Goal: Check status: Check status

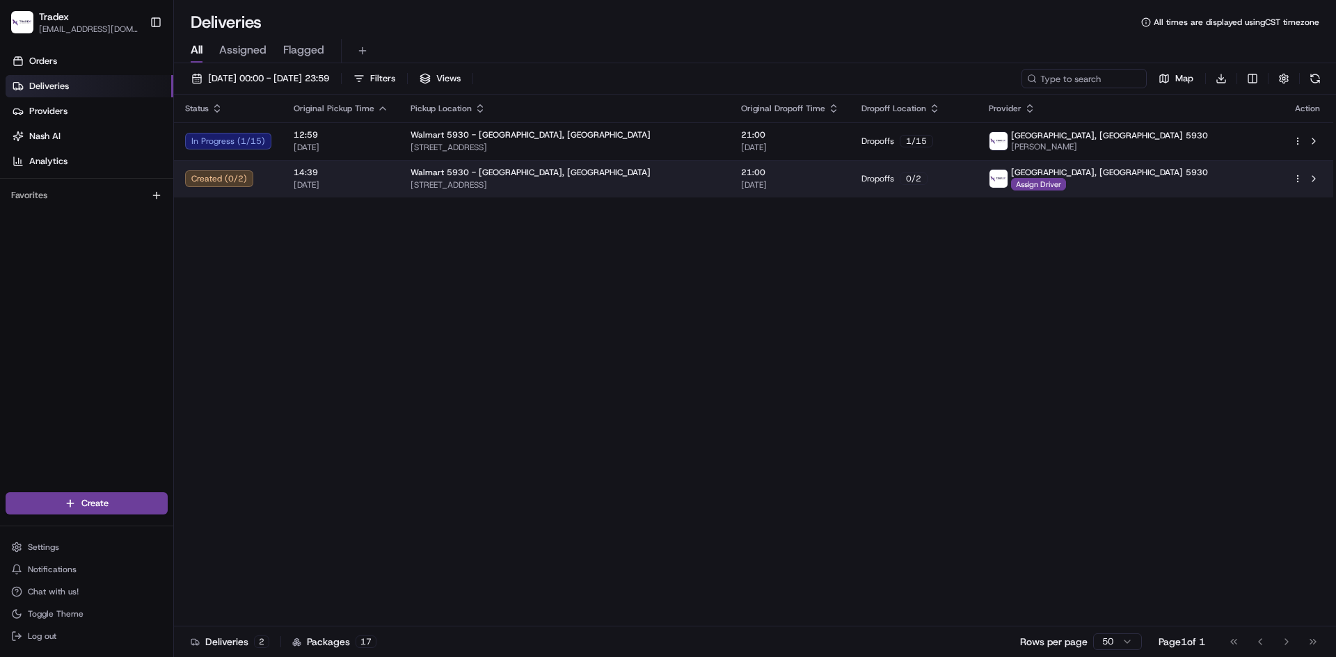
click at [663, 180] on span "[STREET_ADDRESS]" at bounding box center [564, 184] width 308 height 11
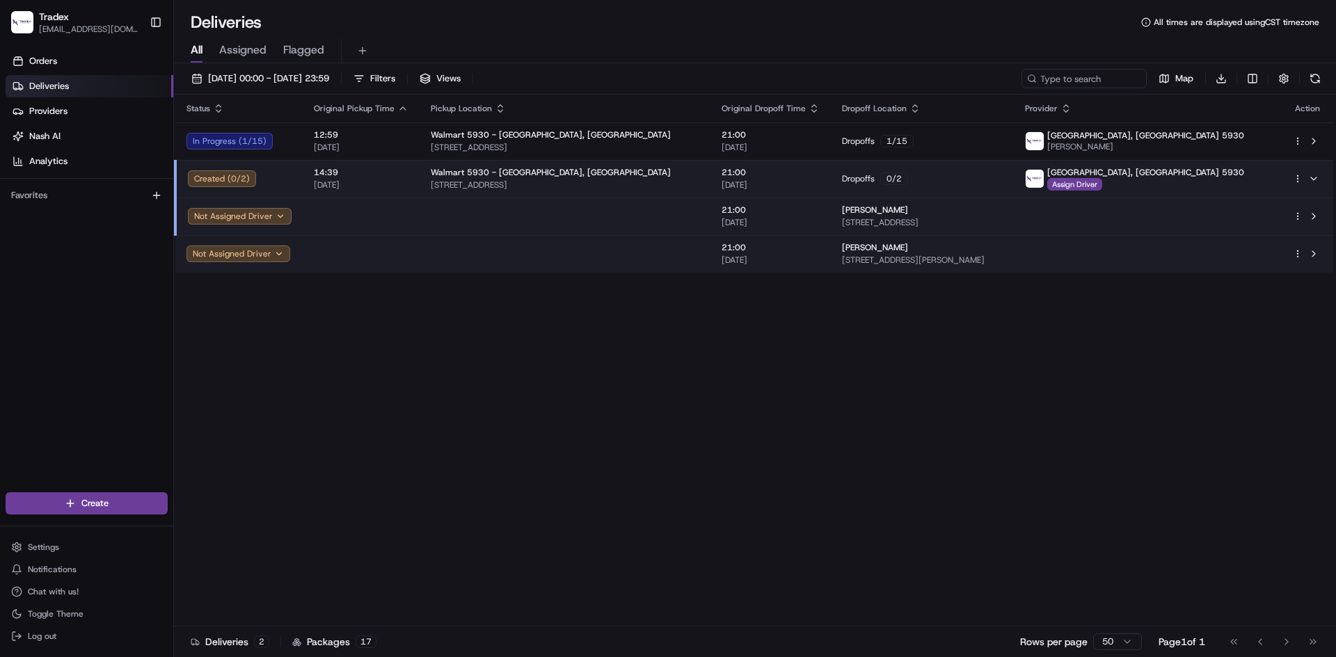
click at [405, 180] on td "14:39 [DATE]" at bounding box center [361, 179] width 117 height 38
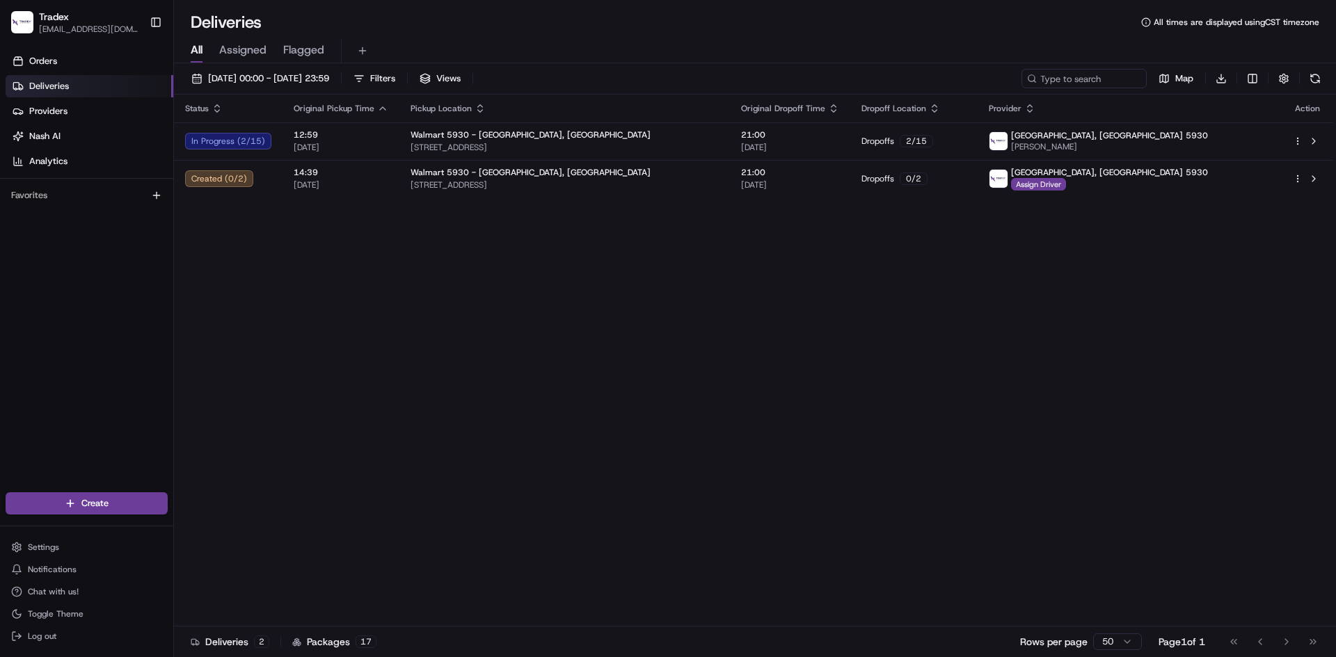
click at [218, 407] on div "Status Original Pickup Time Pickup Location Original Dropoff Time Dropoff Locat…" at bounding box center [753, 361] width 1159 height 532
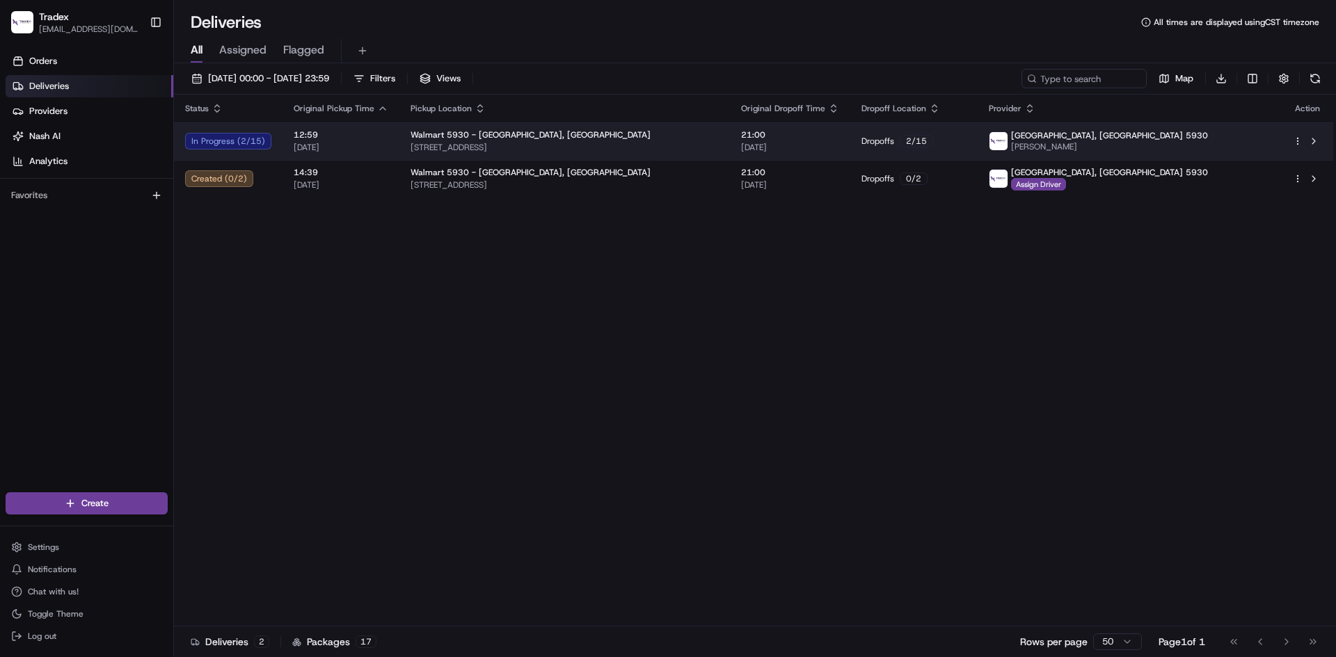
click at [383, 142] on span "[DATE]" at bounding box center [341, 147] width 95 height 11
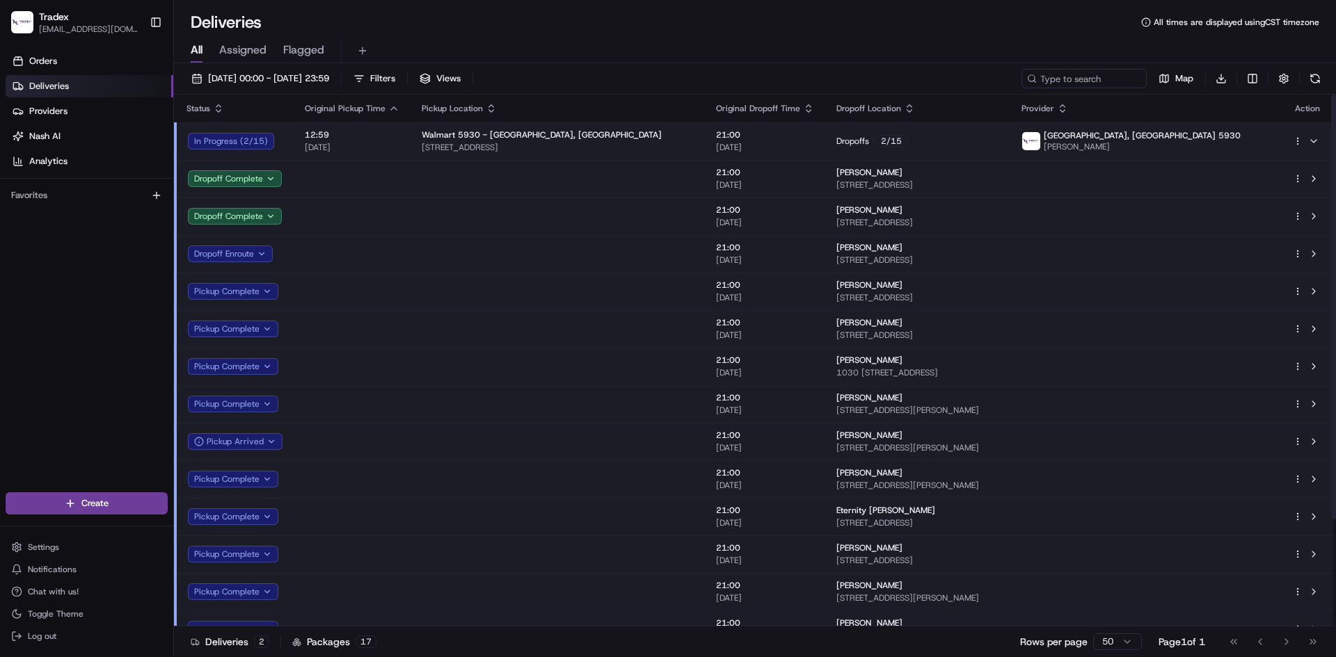
click at [399, 140] on td "12:59 [DATE]" at bounding box center [352, 141] width 117 height 38
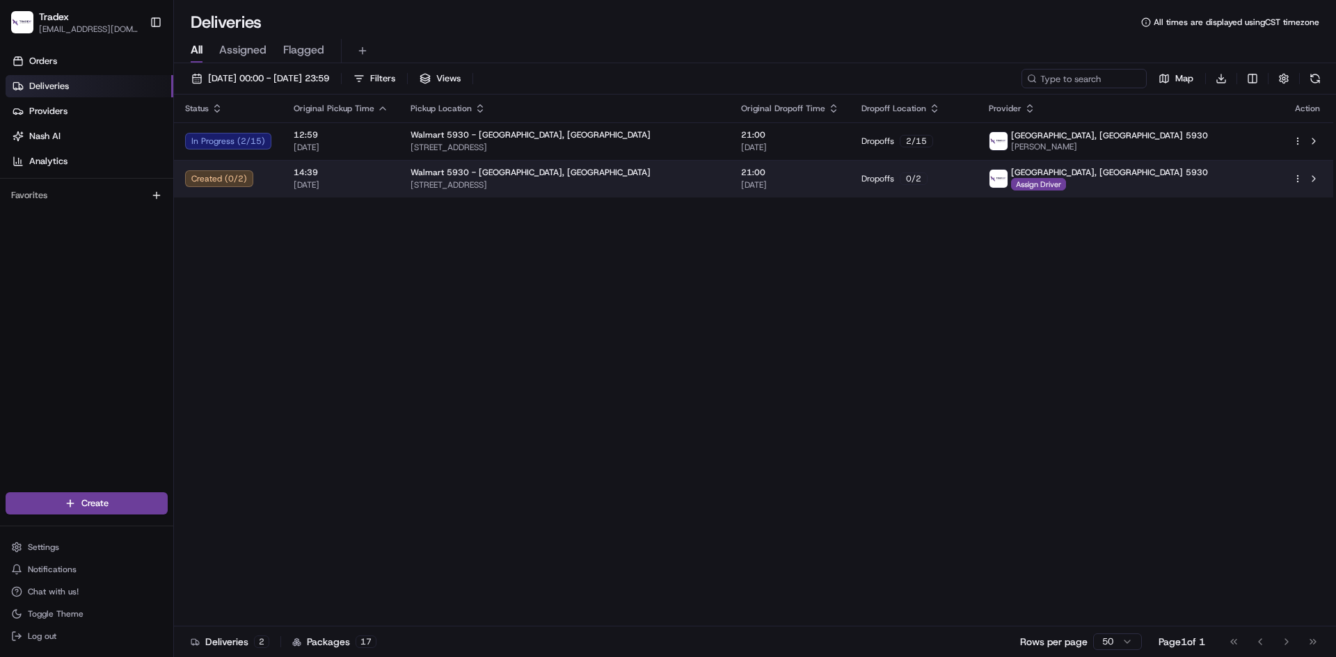
click at [399, 189] on td "Walmart [STREET_ADDRESS]" at bounding box center [564, 179] width 330 height 38
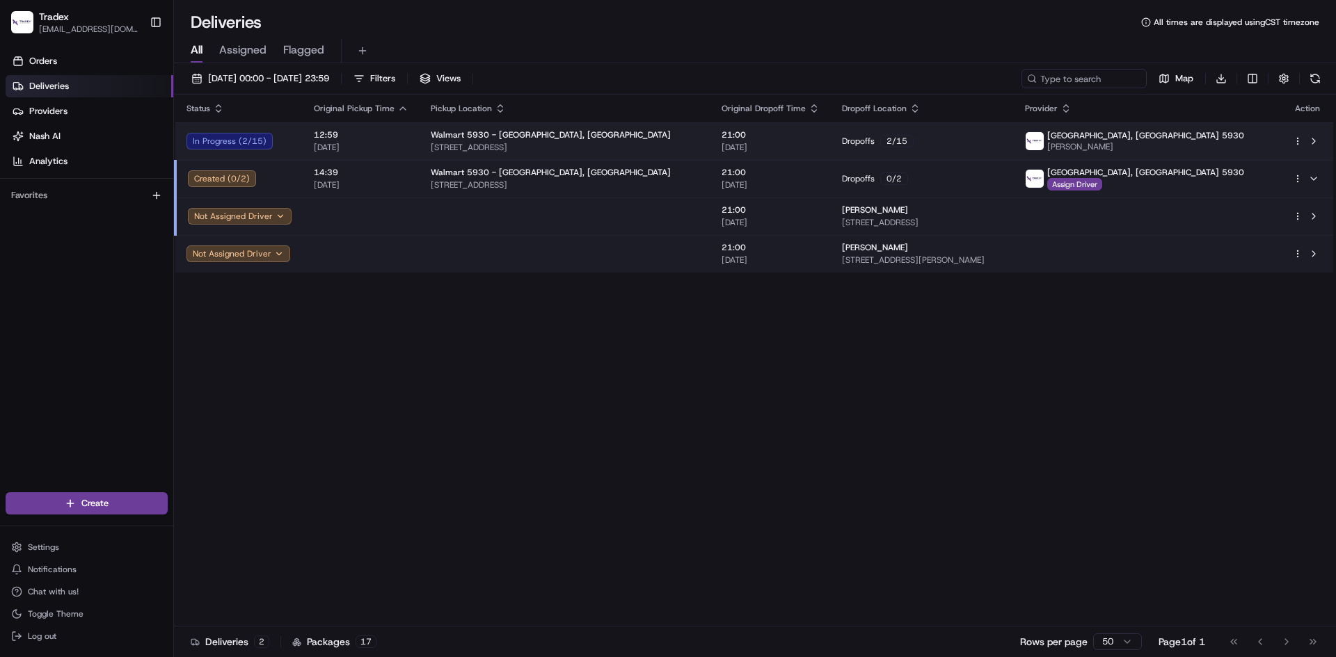
click at [394, 146] on span "[DATE]" at bounding box center [361, 147] width 95 height 11
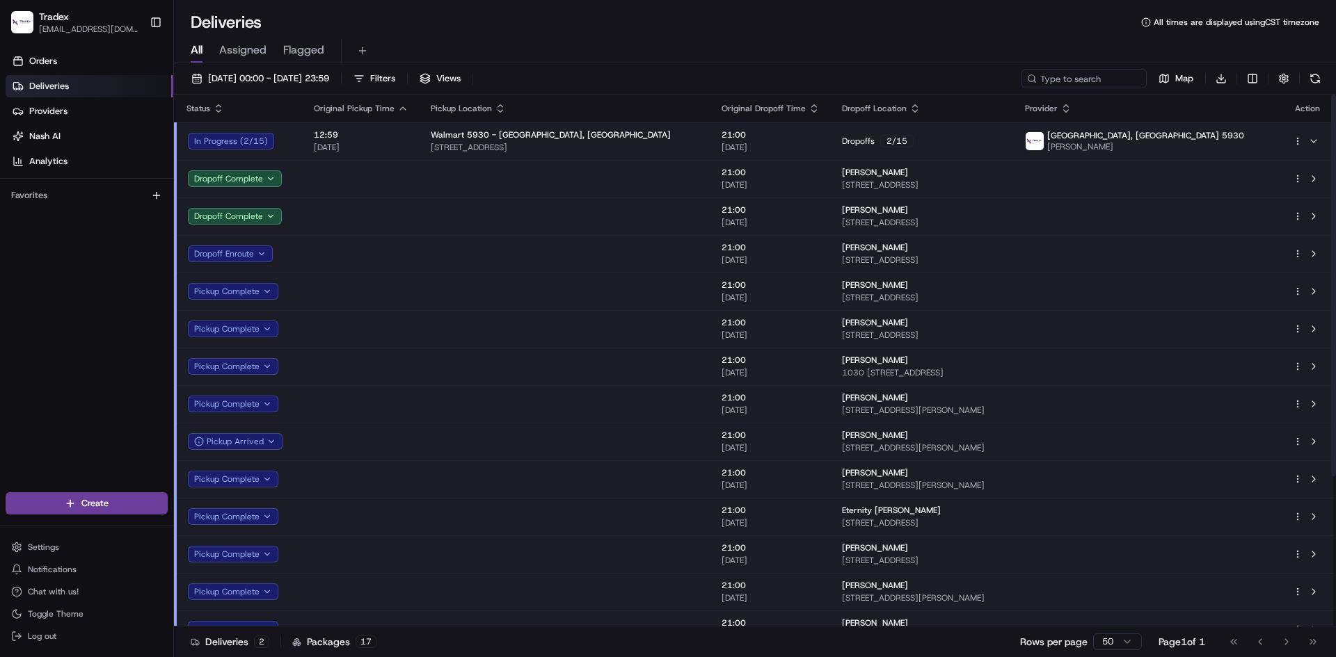
click at [395, 141] on div "12:59 [DATE]" at bounding box center [361, 141] width 95 height 24
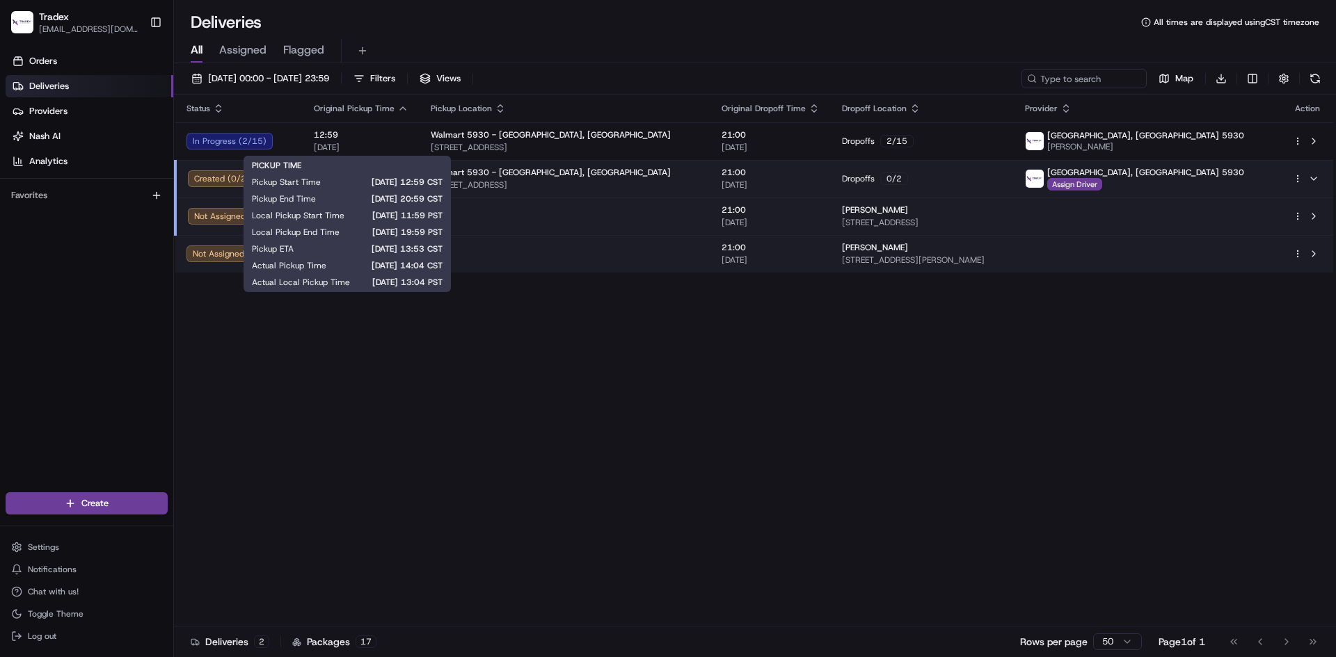
click at [762, 472] on div "Status Original Pickup Time Pickup Location Original Dropoff Time Dropoff Locat…" at bounding box center [753, 361] width 1159 height 532
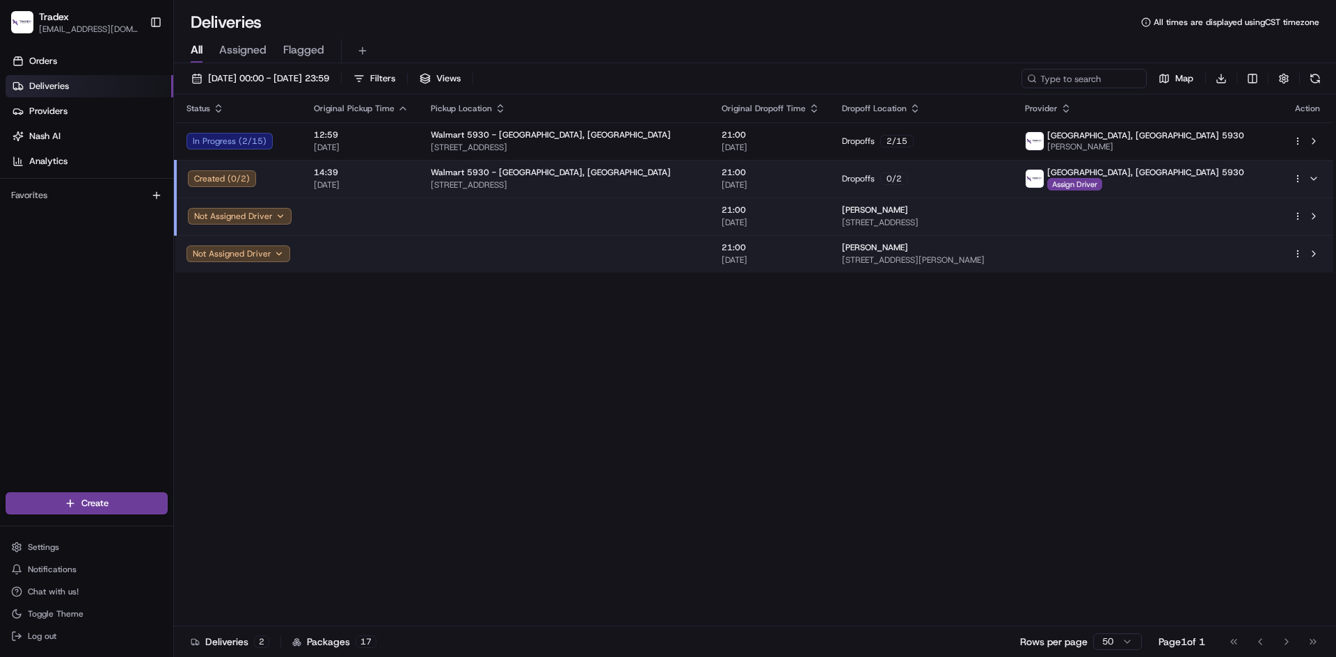
click at [395, 186] on span "[DATE]" at bounding box center [361, 184] width 95 height 11
